Goal: Task Accomplishment & Management: Use online tool/utility

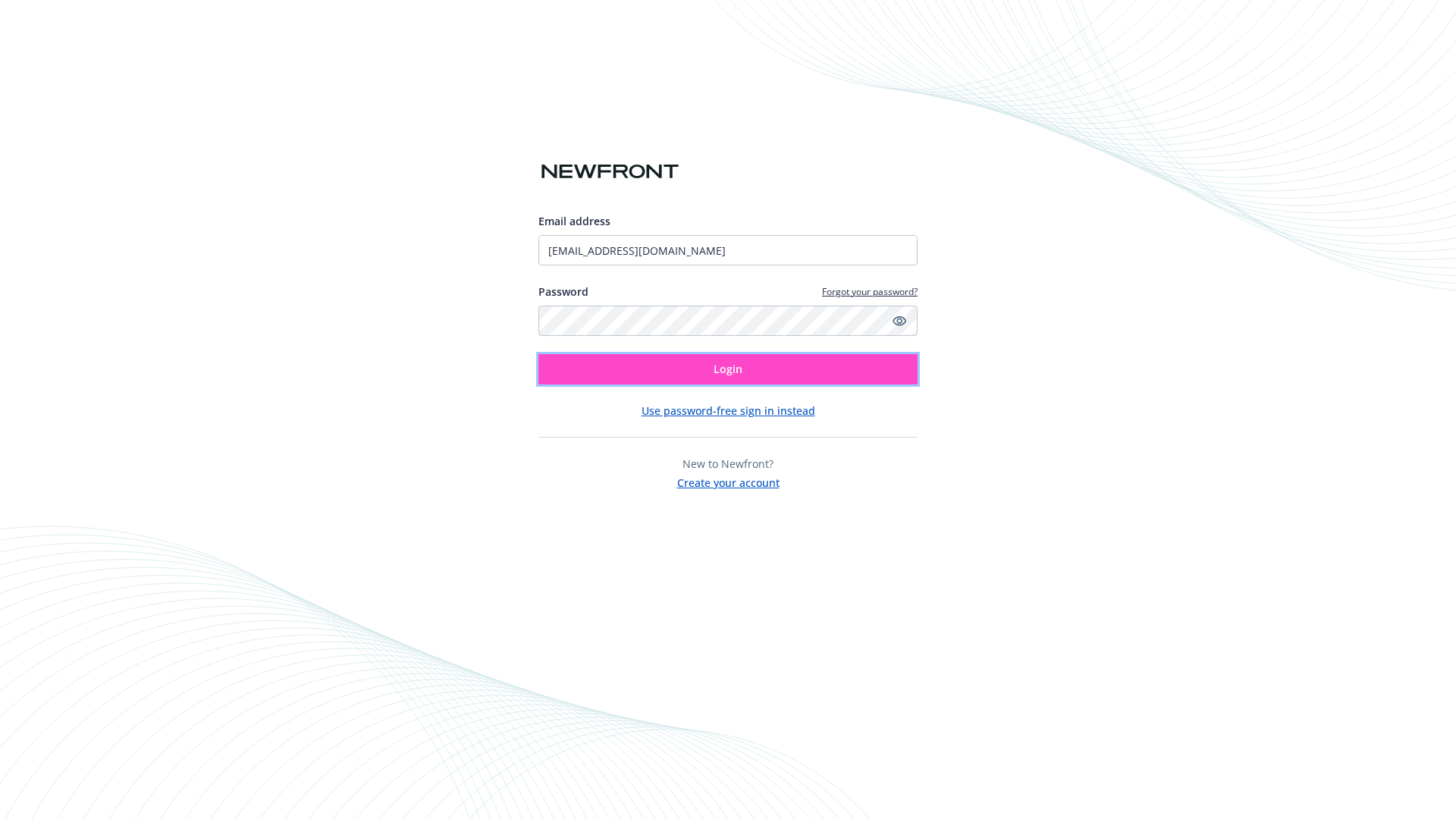
click at [728, 369] on span "Login" at bounding box center [727, 368] width 29 height 14
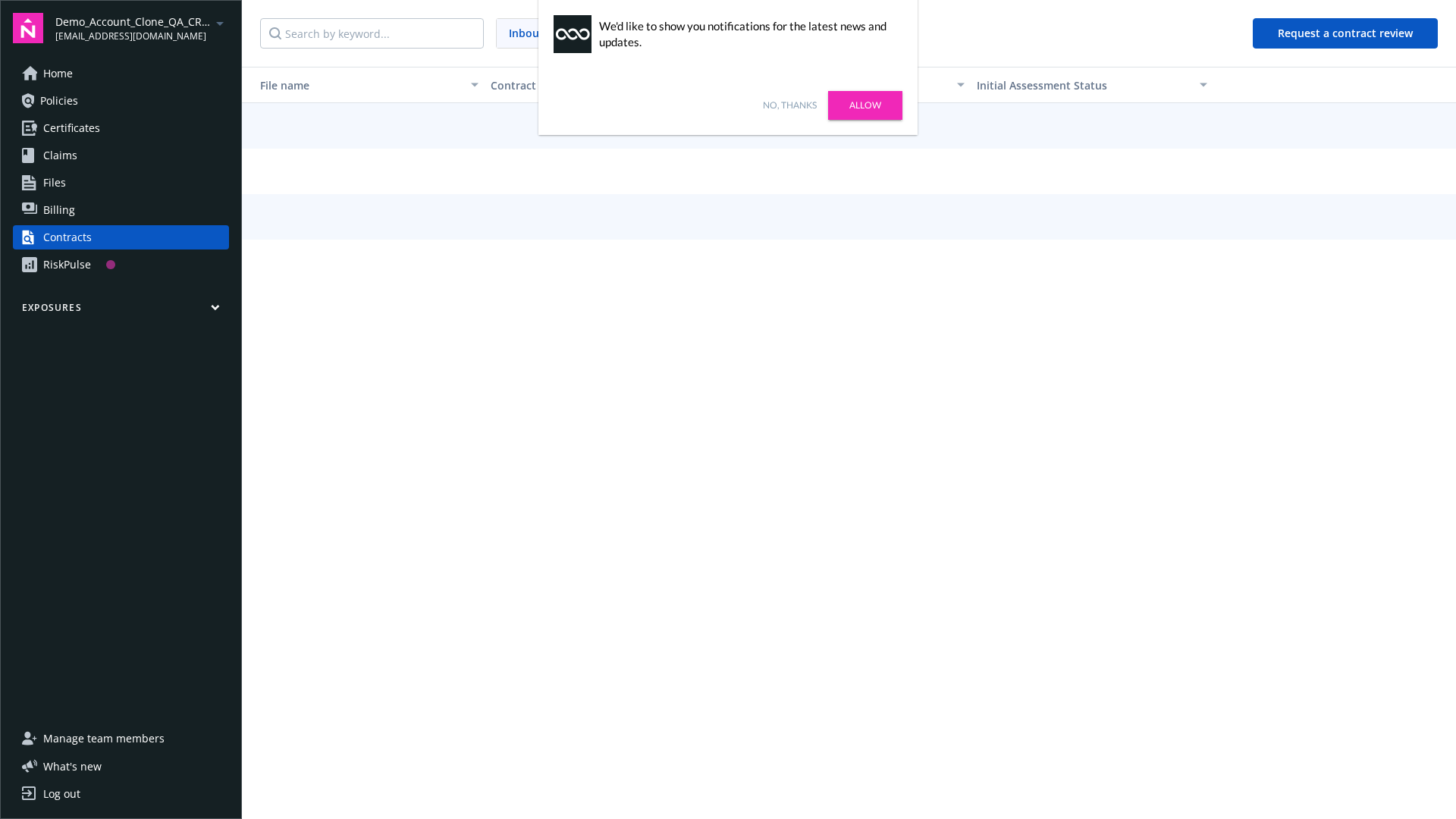
click at [789, 105] on link "No, thanks" at bounding box center [789, 105] width 53 height 14
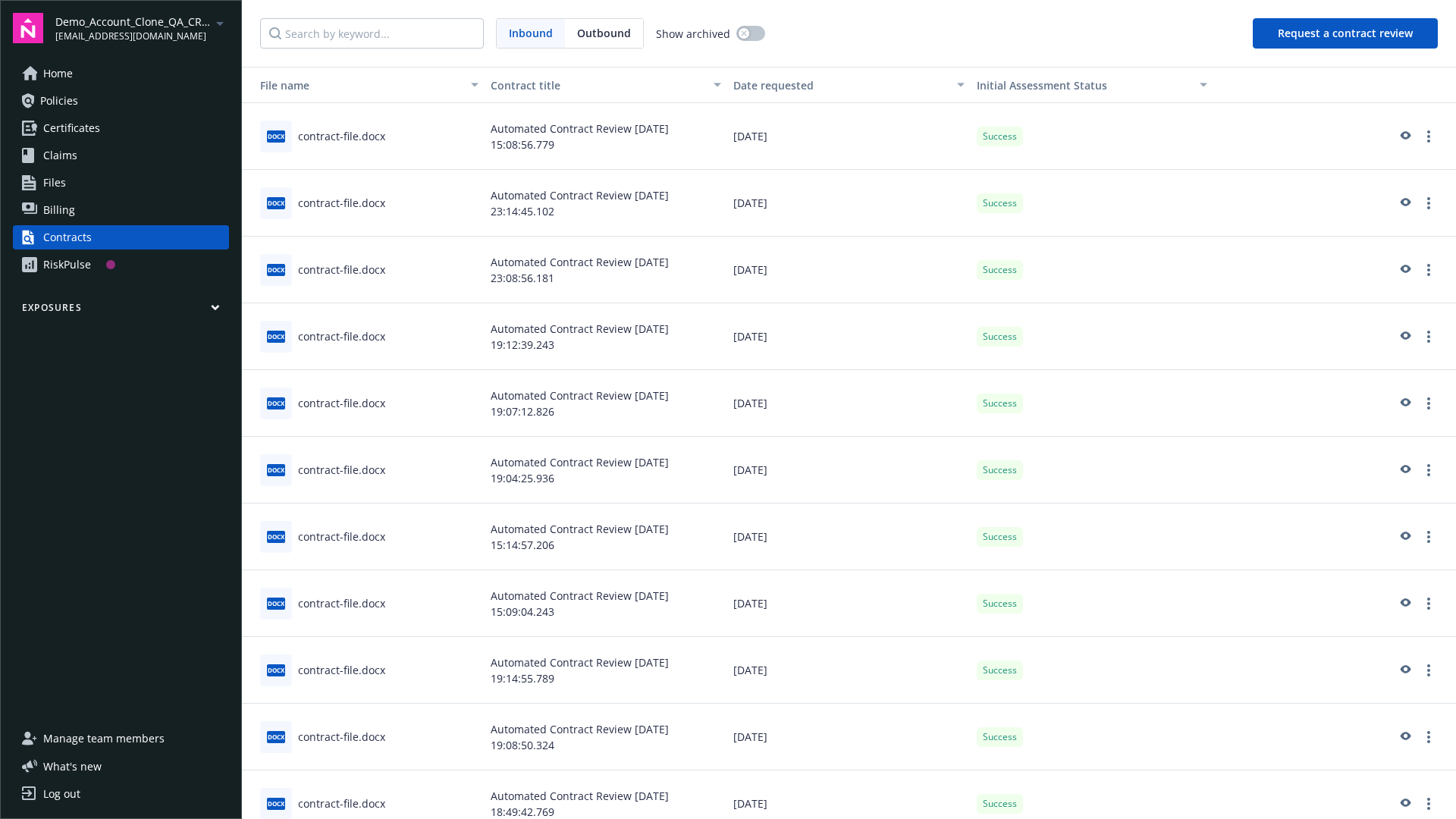
click at [1345, 34] on button "Request a contract review" at bounding box center [1345, 33] width 185 height 30
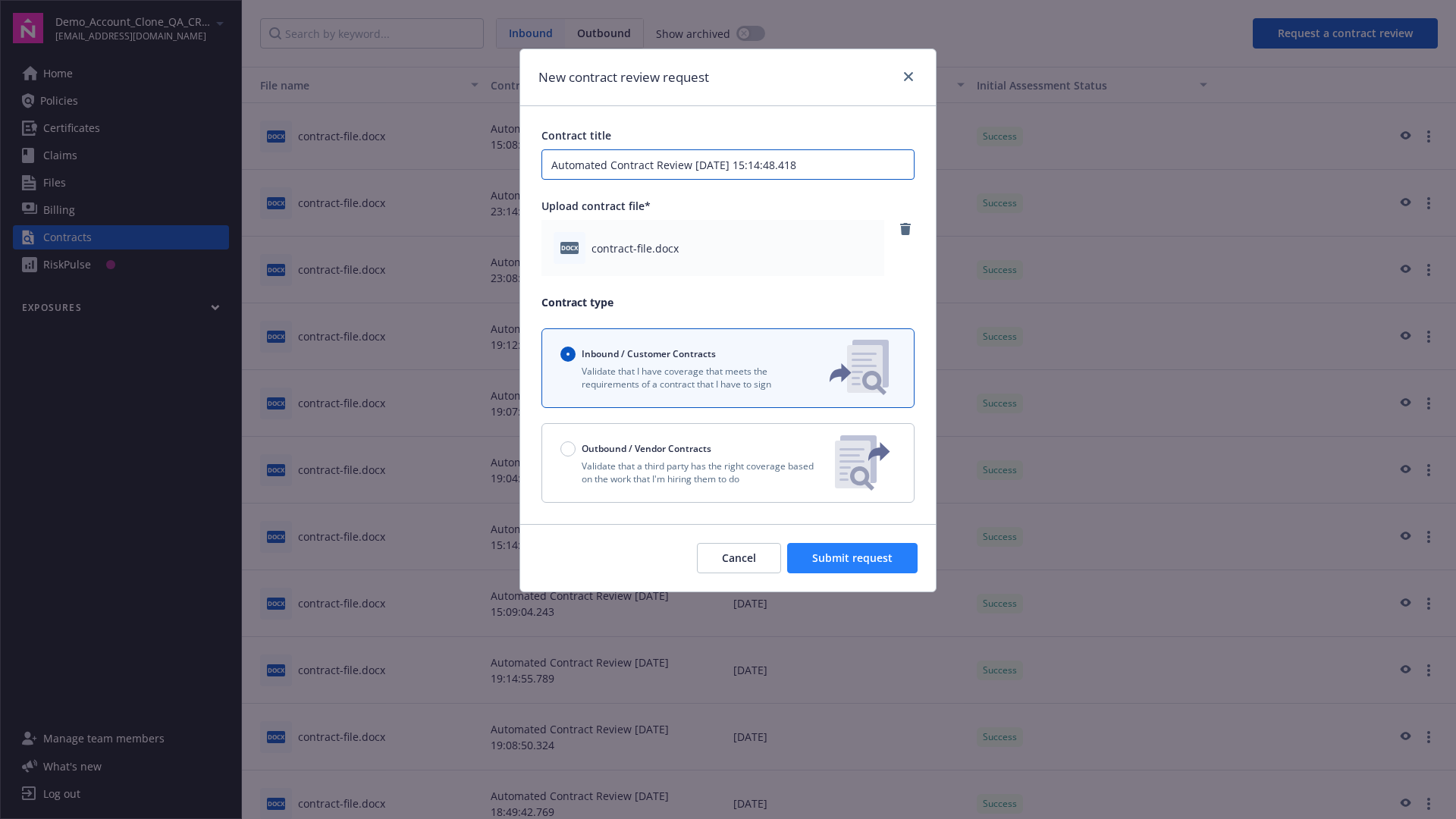
type input "Automated Contract Review [DATE] 15:14:48.418"
click at [853, 558] on span "Submit request" at bounding box center [853, 557] width 81 height 14
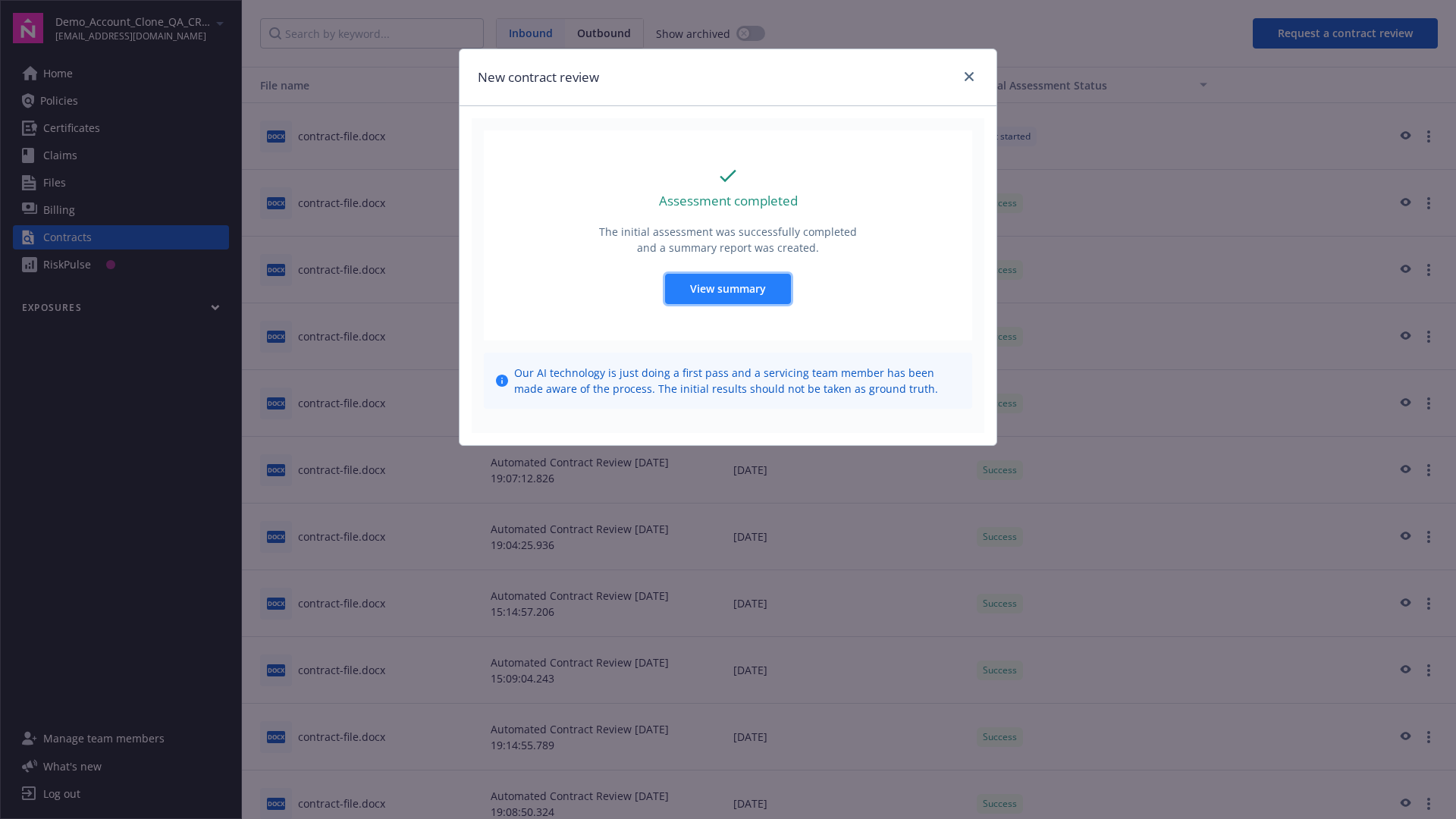
click at [727, 288] on span "View summary" at bounding box center [727, 288] width 76 height 14
